Goal: Browse casually: Explore the website without a specific task or goal

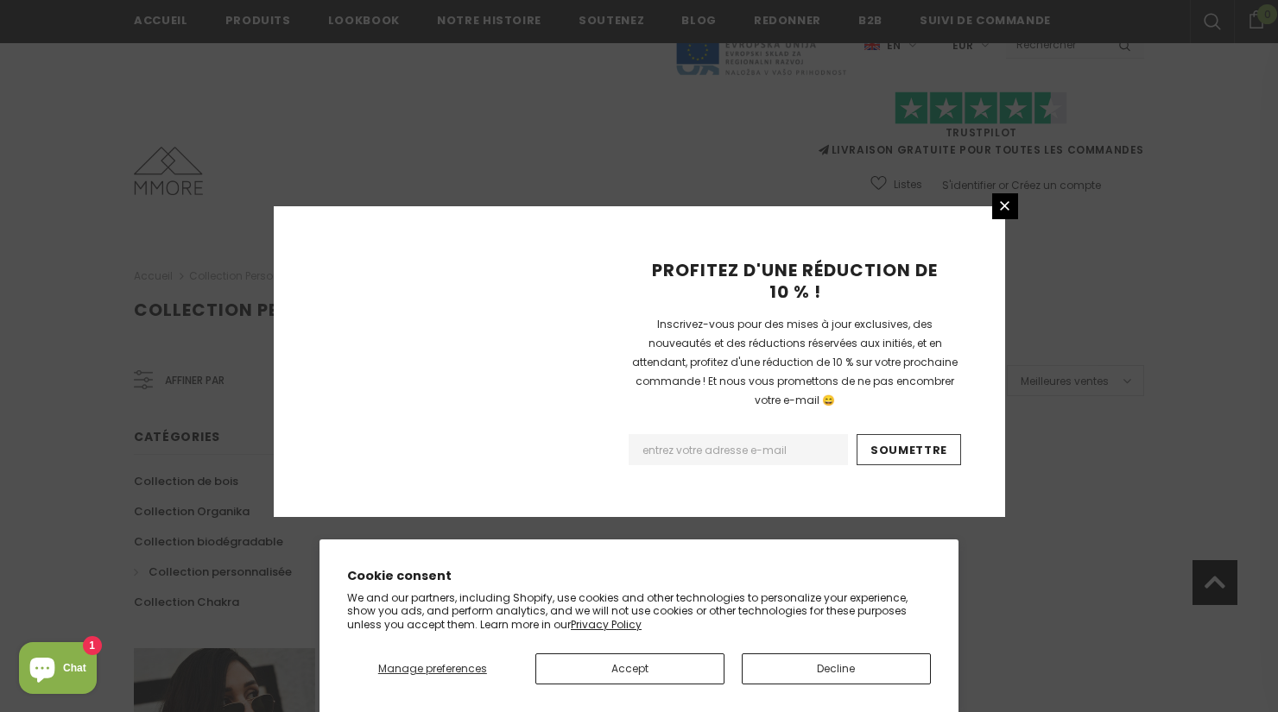
scroll to position [1099, 0]
